Goal: Check status

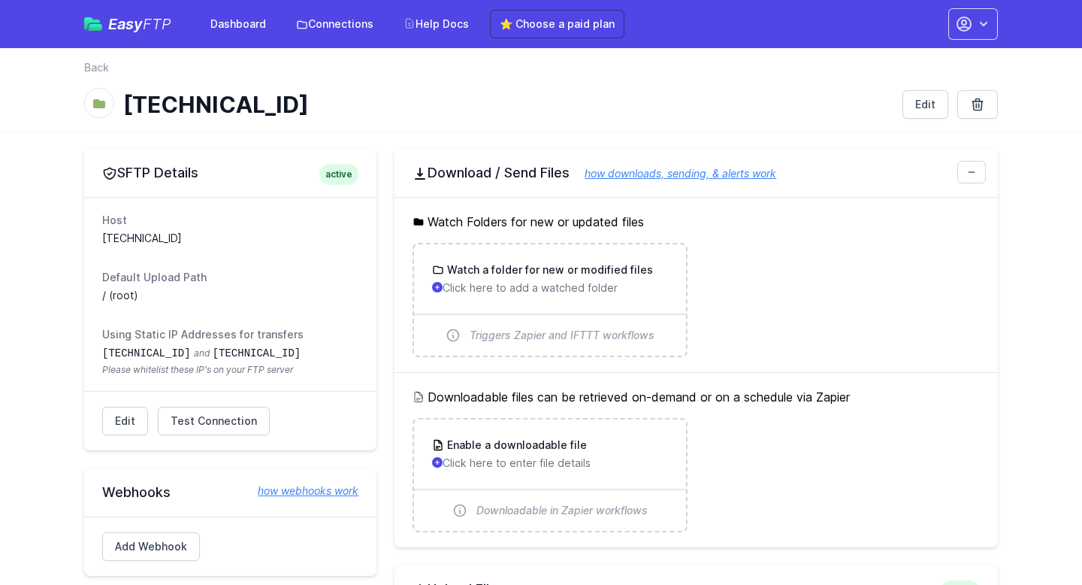
scroll to position [482, 0]
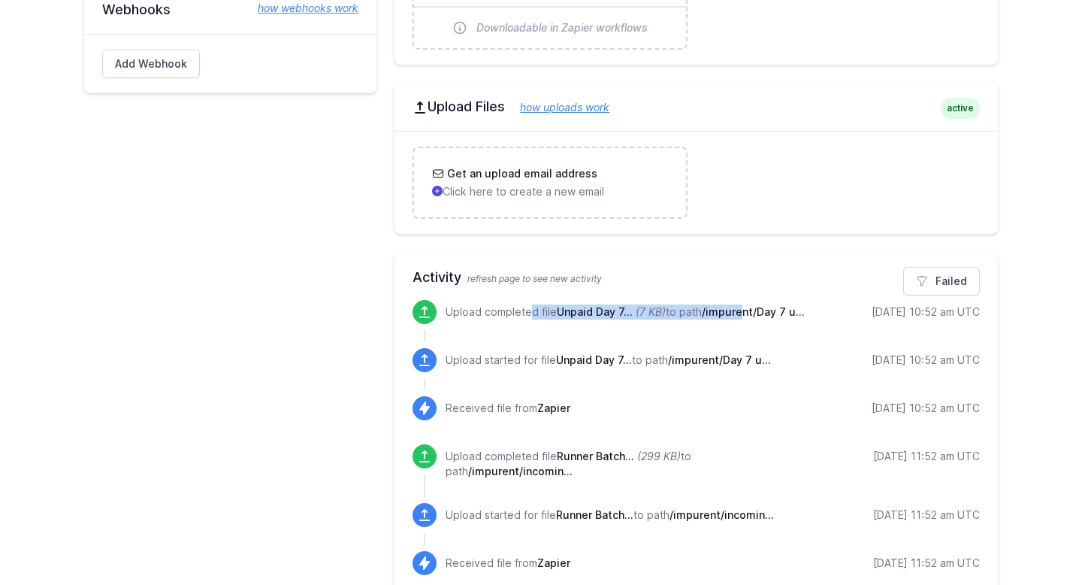
drag, startPoint x: 490, startPoint y: 307, endPoint x: 743, endPoint y: 316, distance: 252.6
click at [745, 317] on p "Upload completed file Unpaid Day 7... (7 KB) to path /impurent/Day 7 u..." at bounding box center [625, 311] width 359 height 15
click at [775, 308] on span "/impurent/Day 7 u..." at bounding box center [753, 311] width 103 height 13
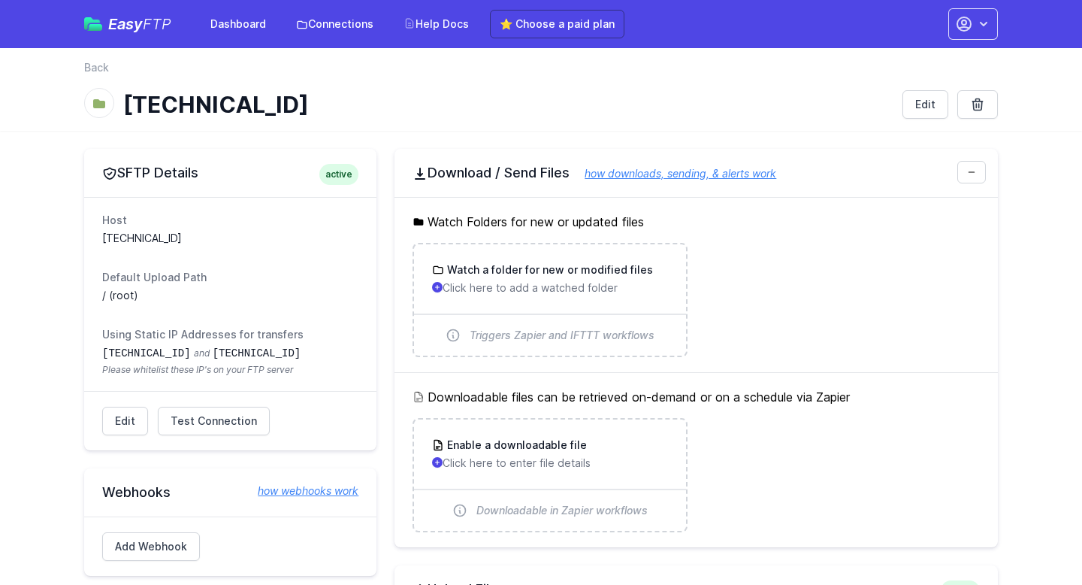
scroll to position [482, 0]
